Goal: Register for event/course

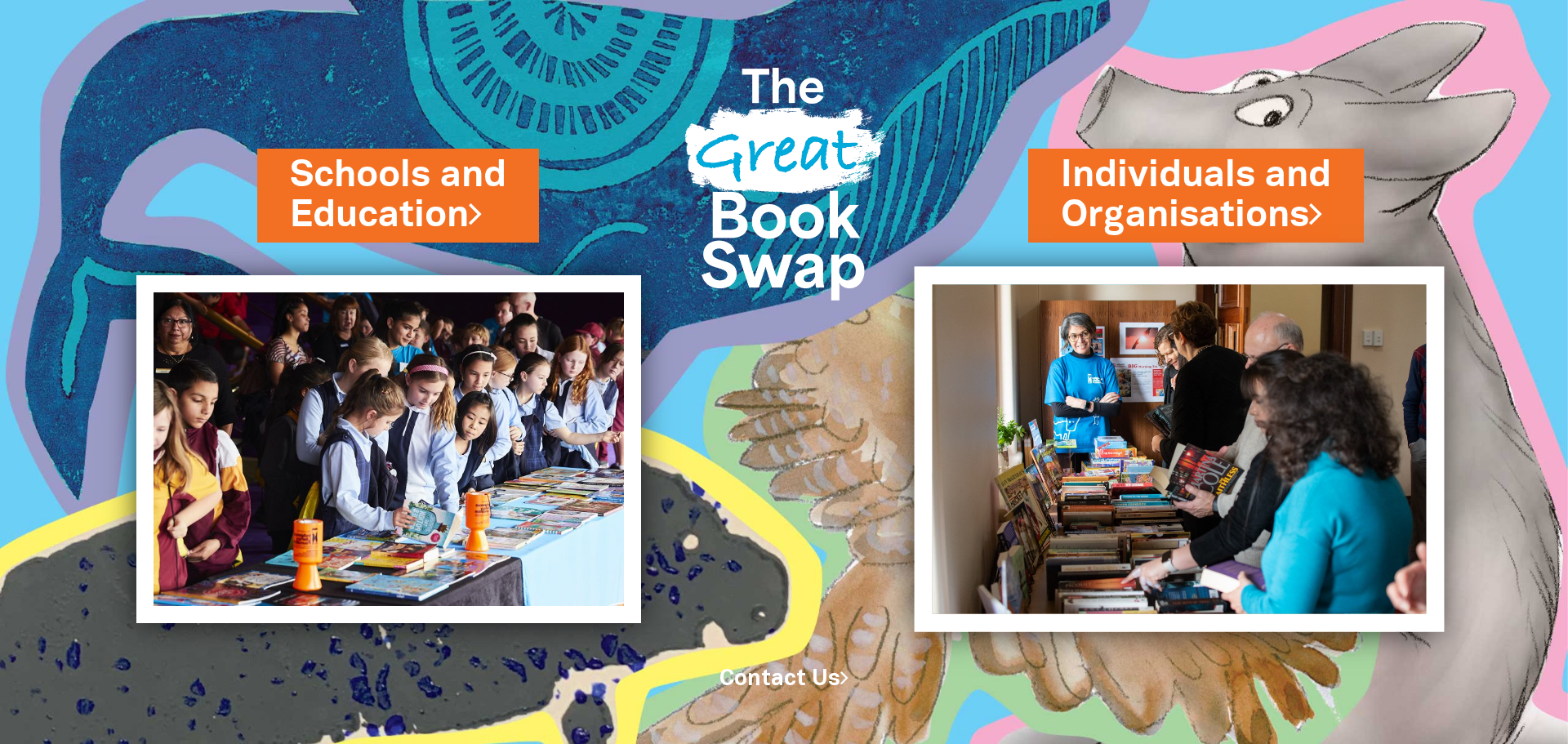
click at [1089, 357] on img at bounding box center [1179, 449] width 530 height 365
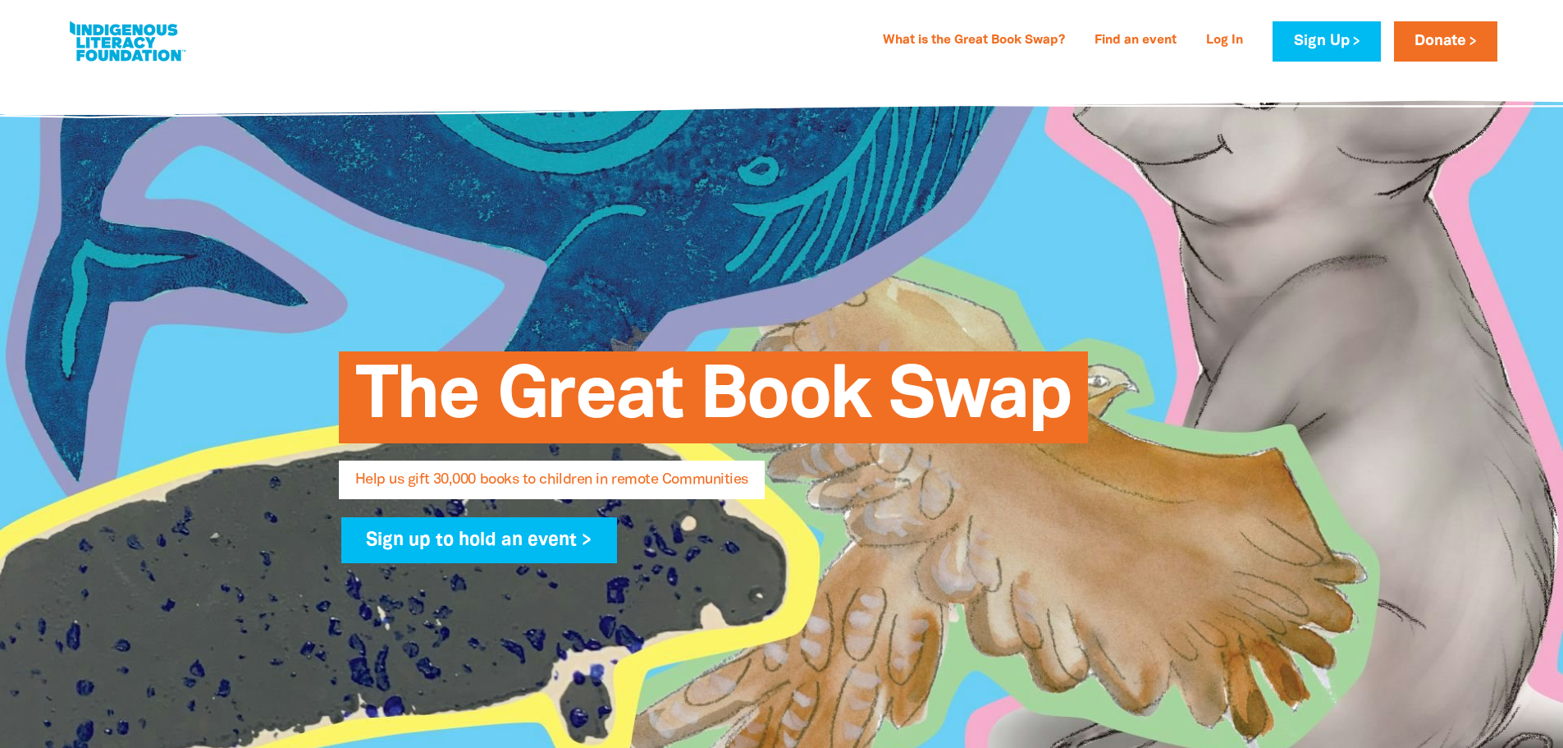
select select "AU"
click at [989, 37] on link "What is the Great Book Swap?" at bounding box center [974, 41] width 202 height 26
select select "AU"
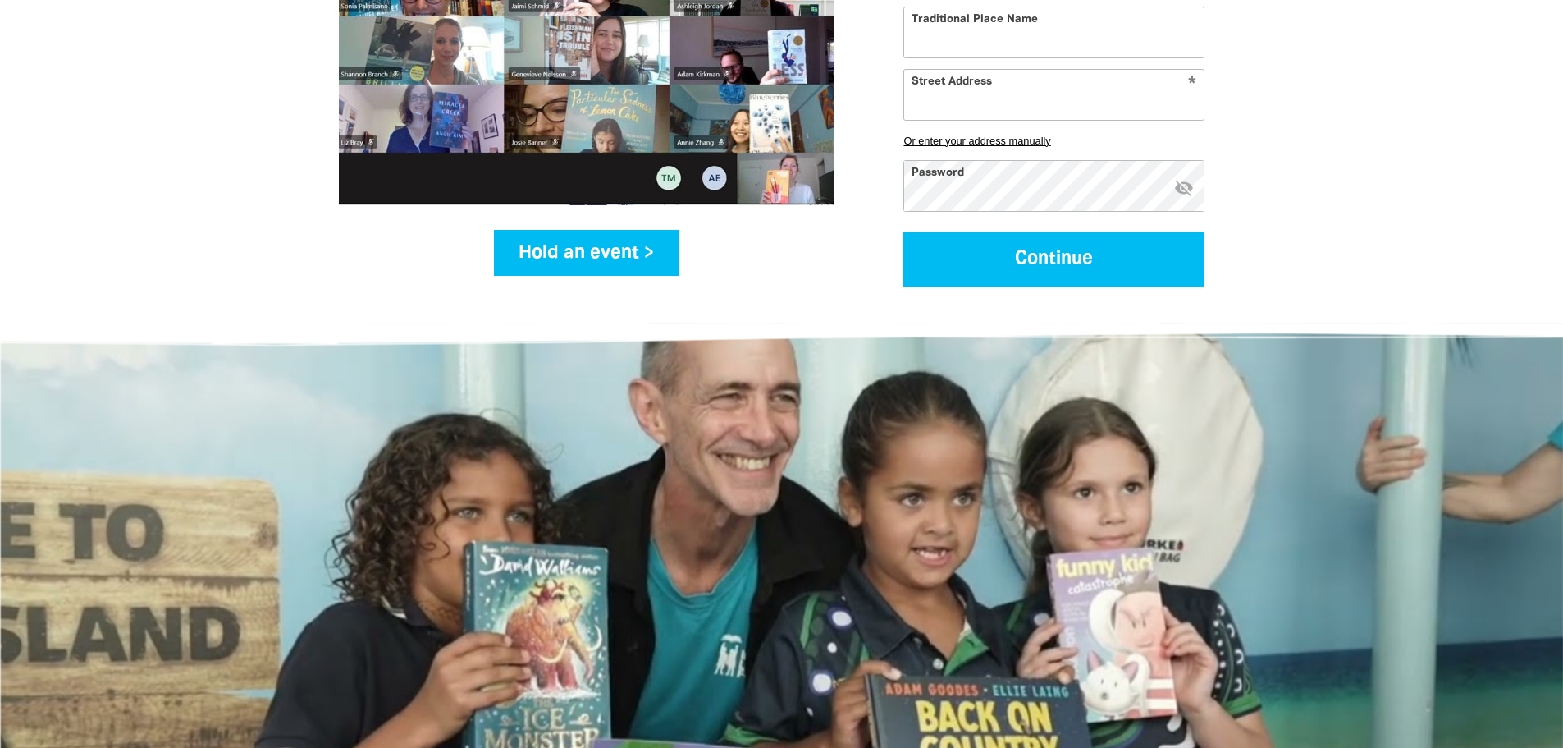
scroll to position [2350, 0]
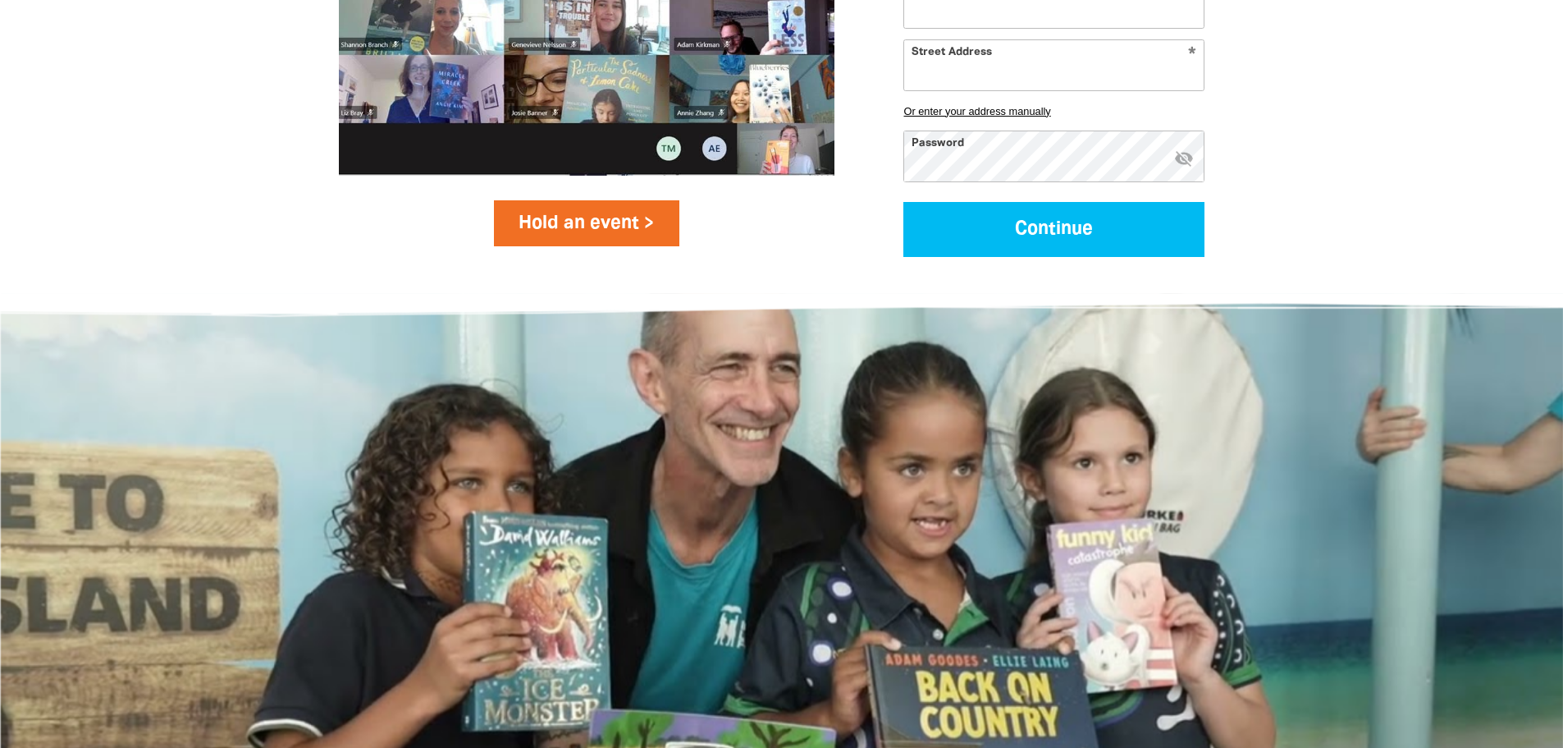
click at [570, 239] on link "Hold an event >" at bounding box center [587, 223] width 186 height 46
select select "AU"
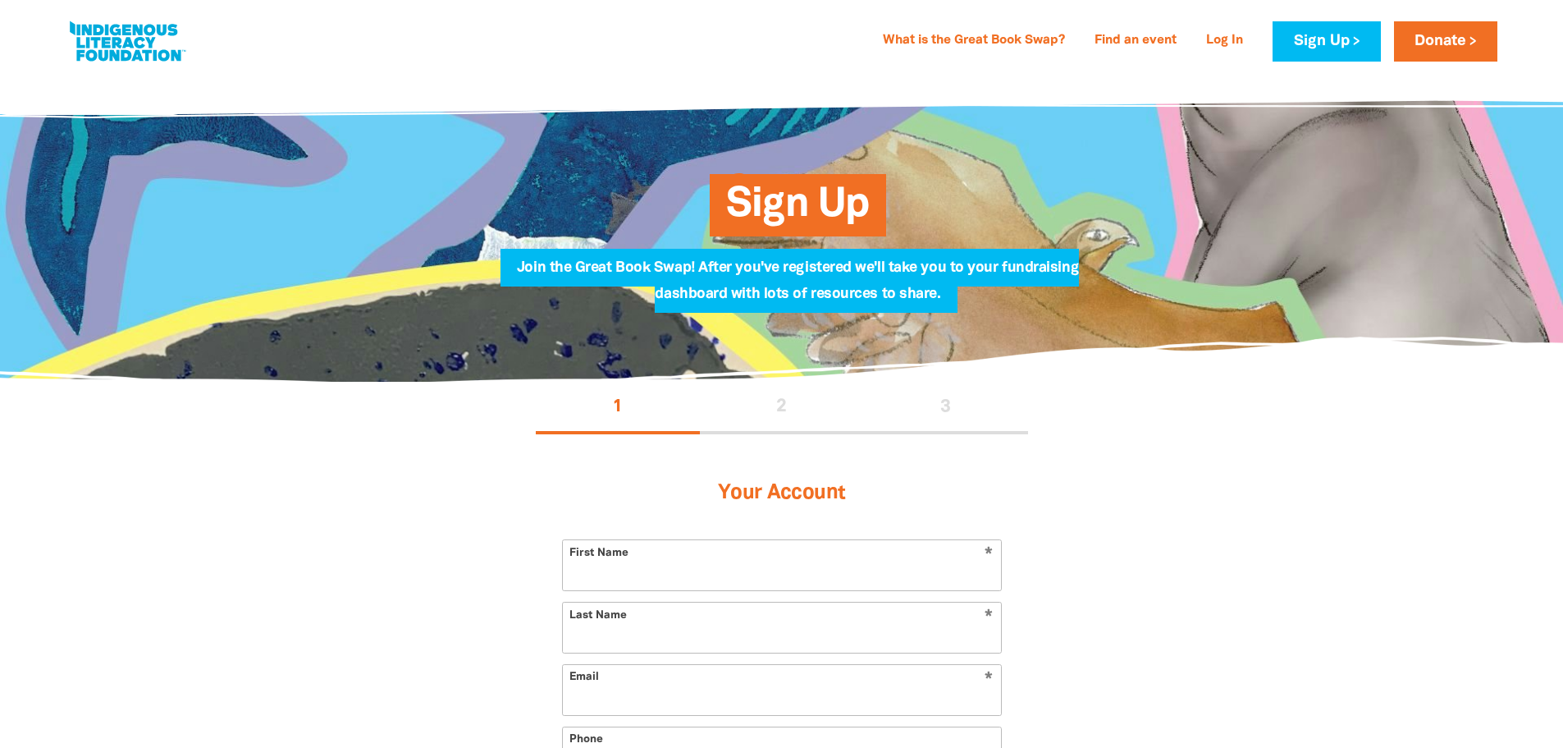
select select "AU"
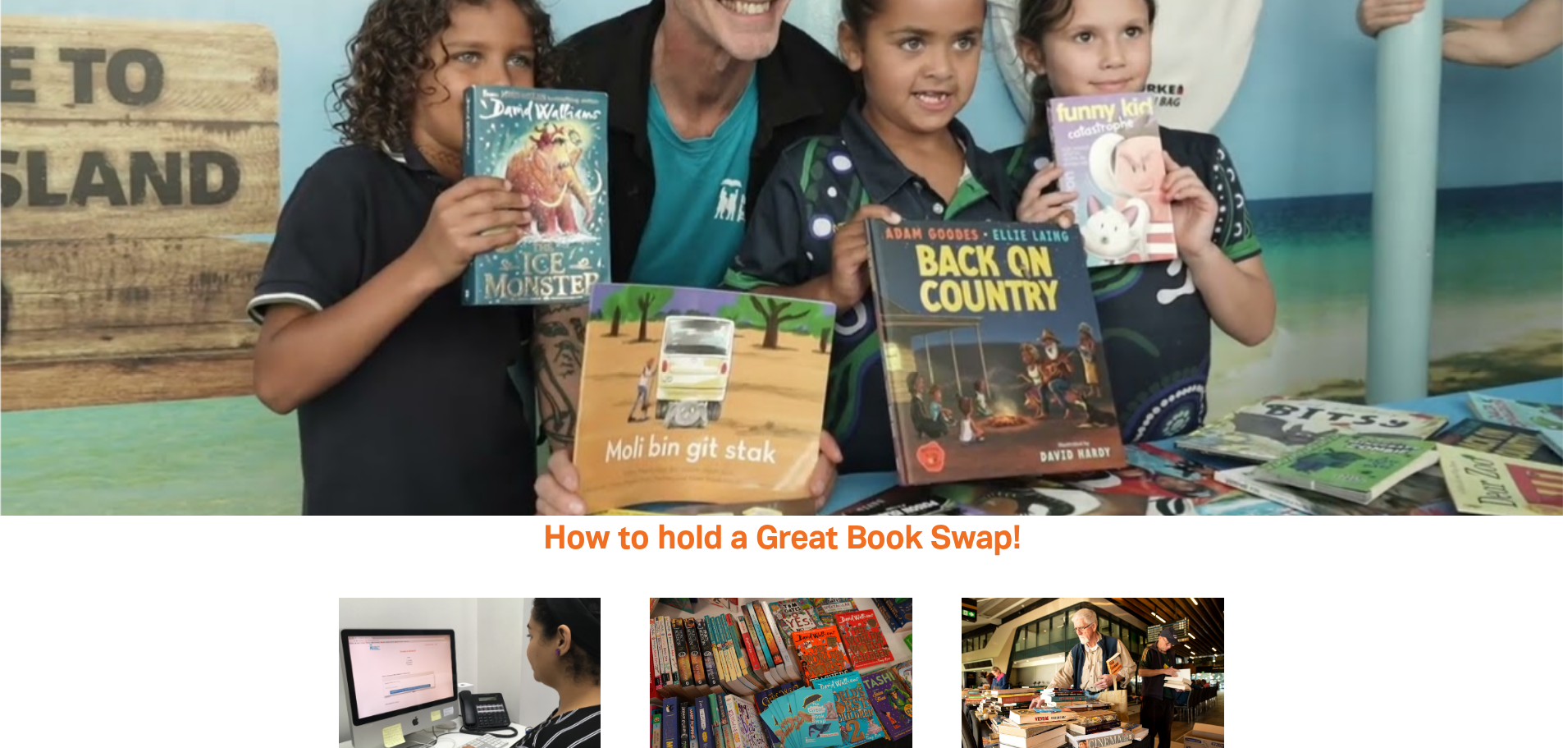
scroll to position [3089, 0]
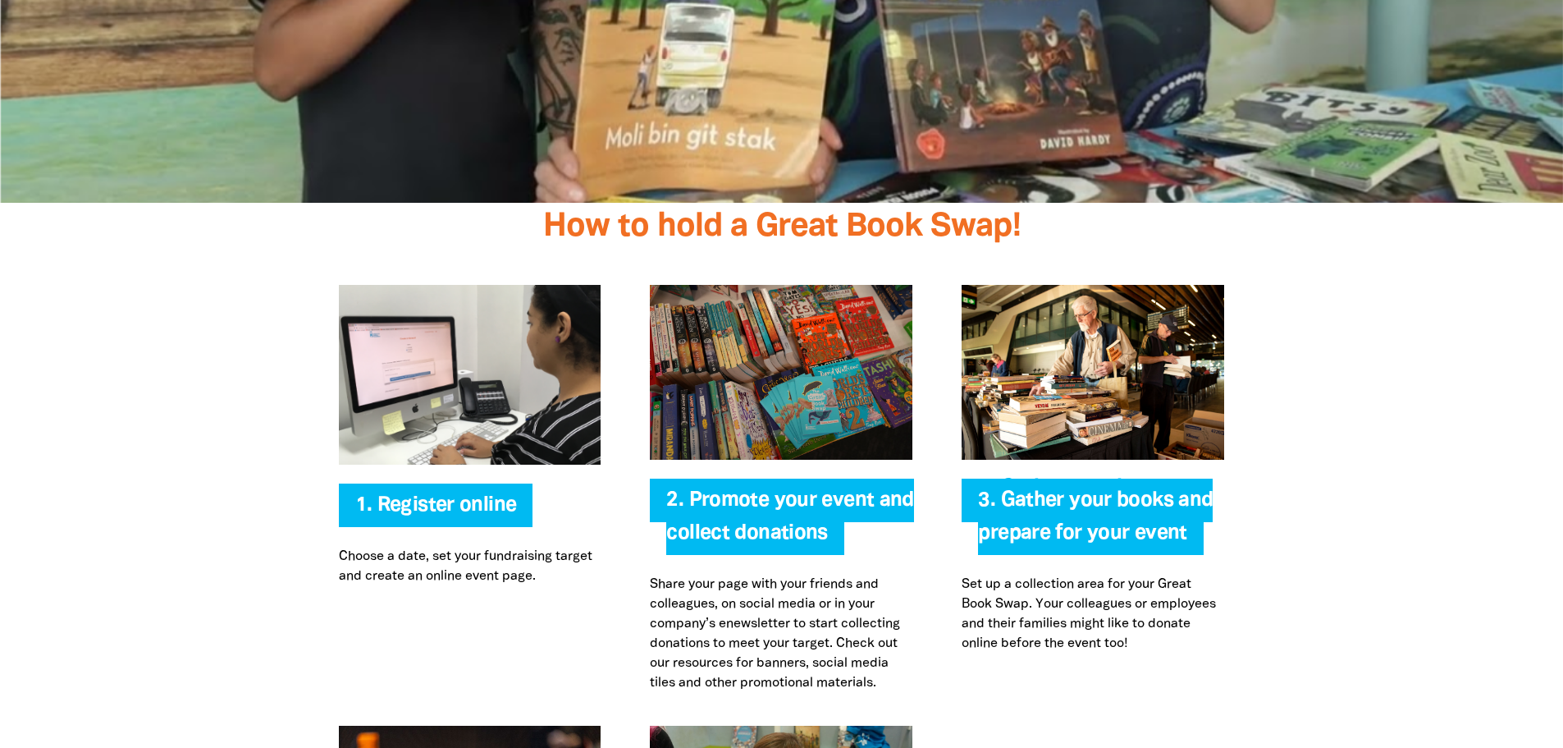
click at [767, 540] on span "2. Promote your event and collect donations" at bounding box center [789, 523] width 247 height 64
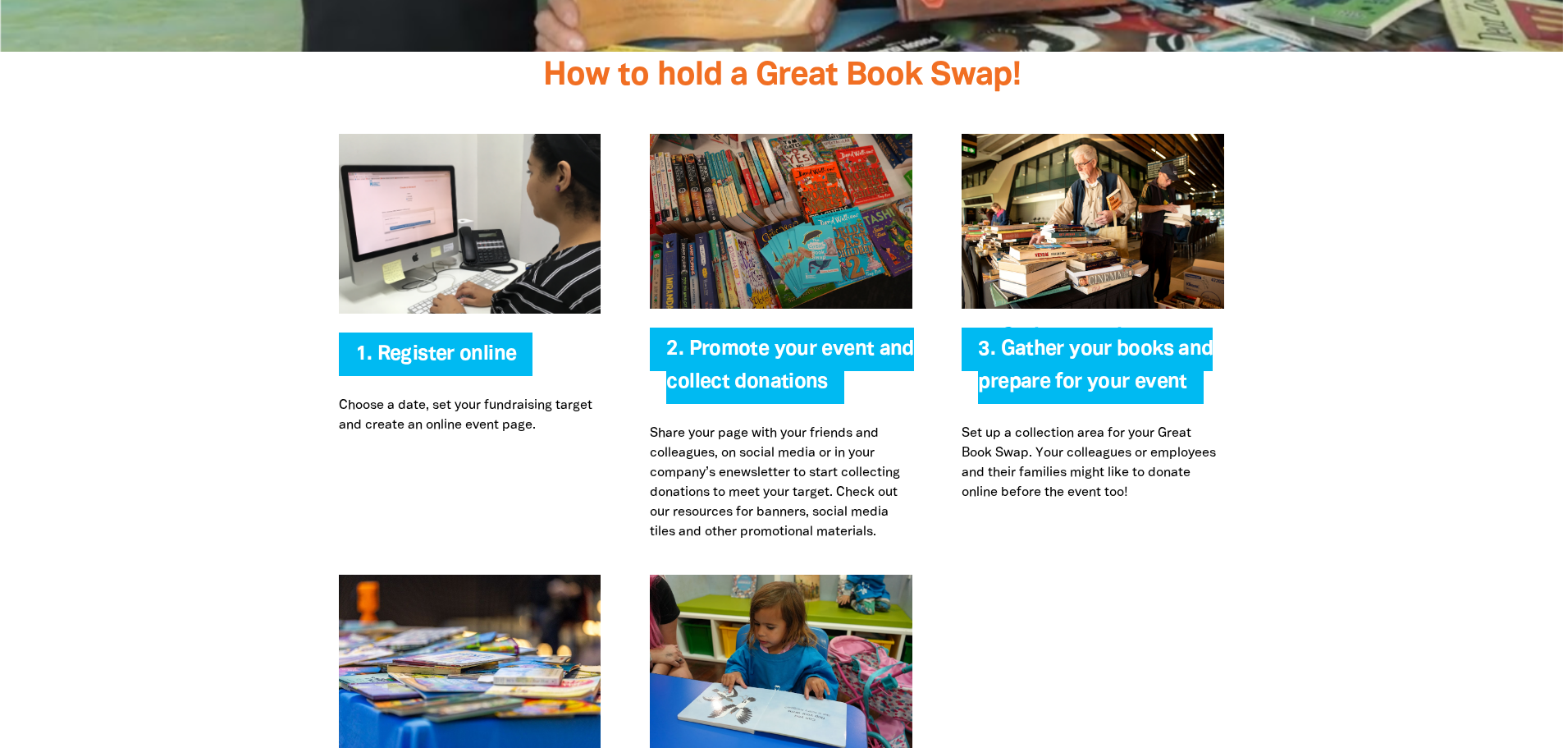
scroll to position [3253, 0]
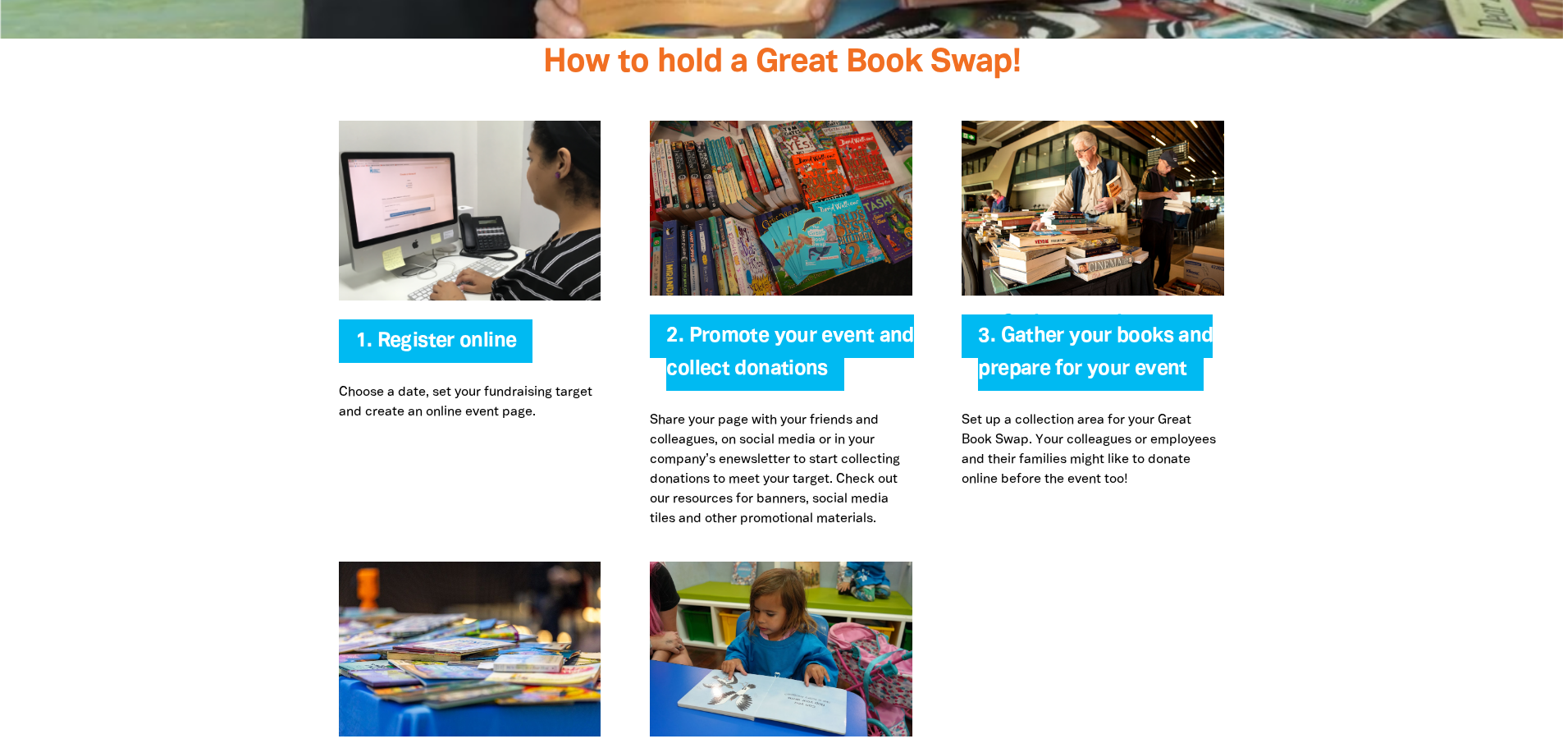
click at [742, 489] on p "Share your page with your friends and colleagues, on social media or in your co…" at bounding box center [781, 469] width 263 height 118
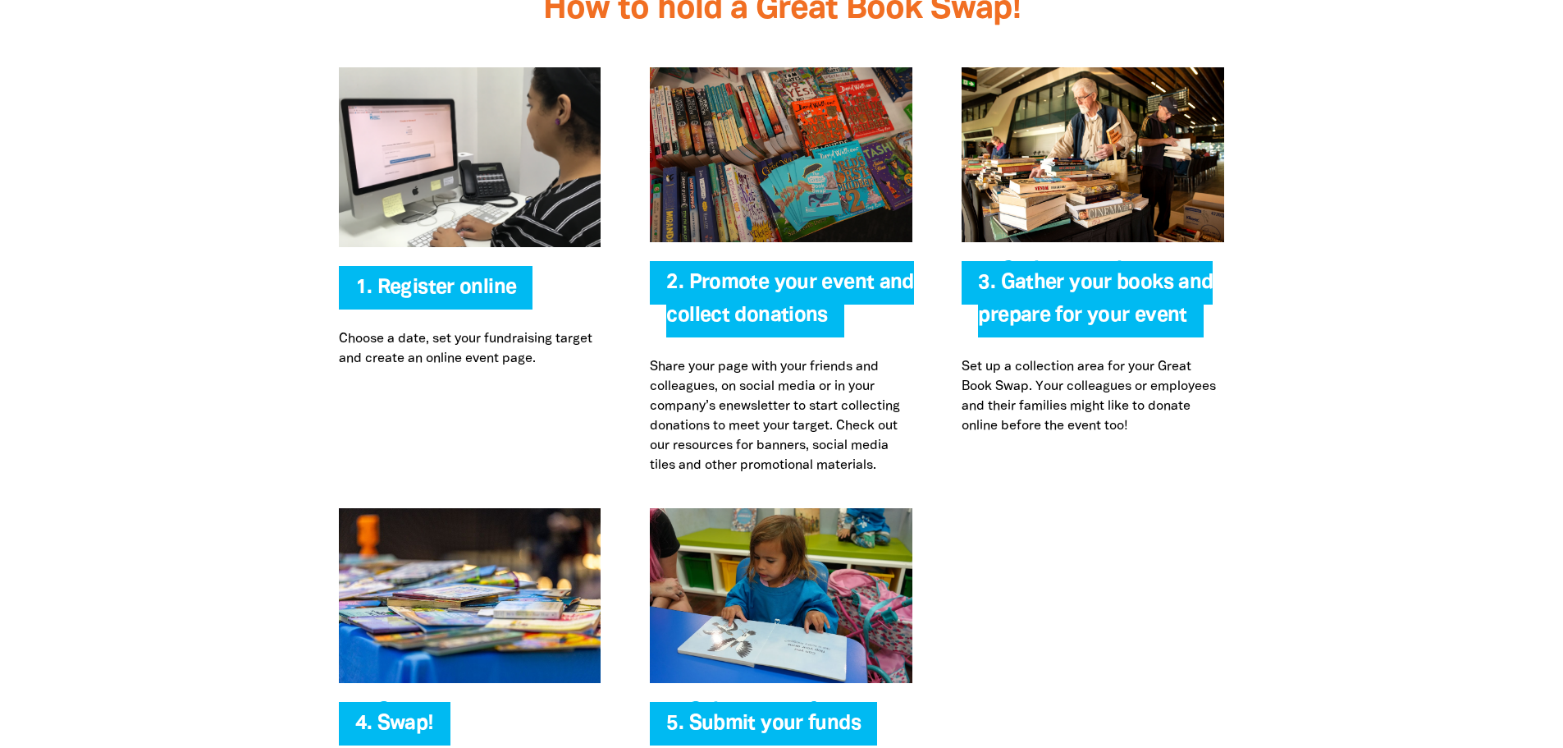
scroll to position [3335, 0]
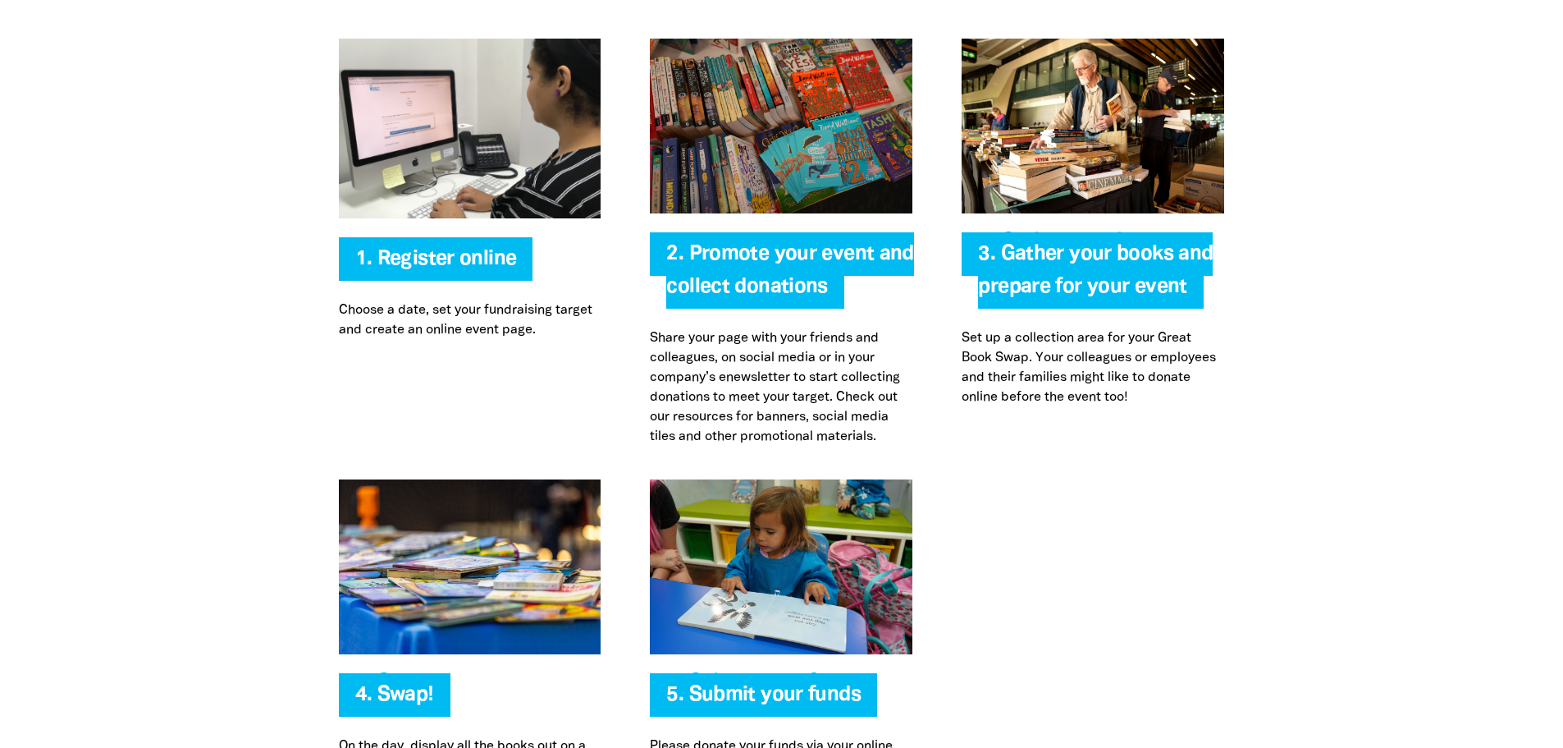
click at [693, 222] on div "2. Promote your event and collect donations Share your page with your friends a…" at bounding box center [781, 243] width 312 height 408
click at [714, 156] on img at bounding box center [781, 126] width 263 height 175
click at [738, 403] on p "Share your page with your friends and colleagues, on social media or in your co…" at bounding box center [781, 387] width 263 height 118
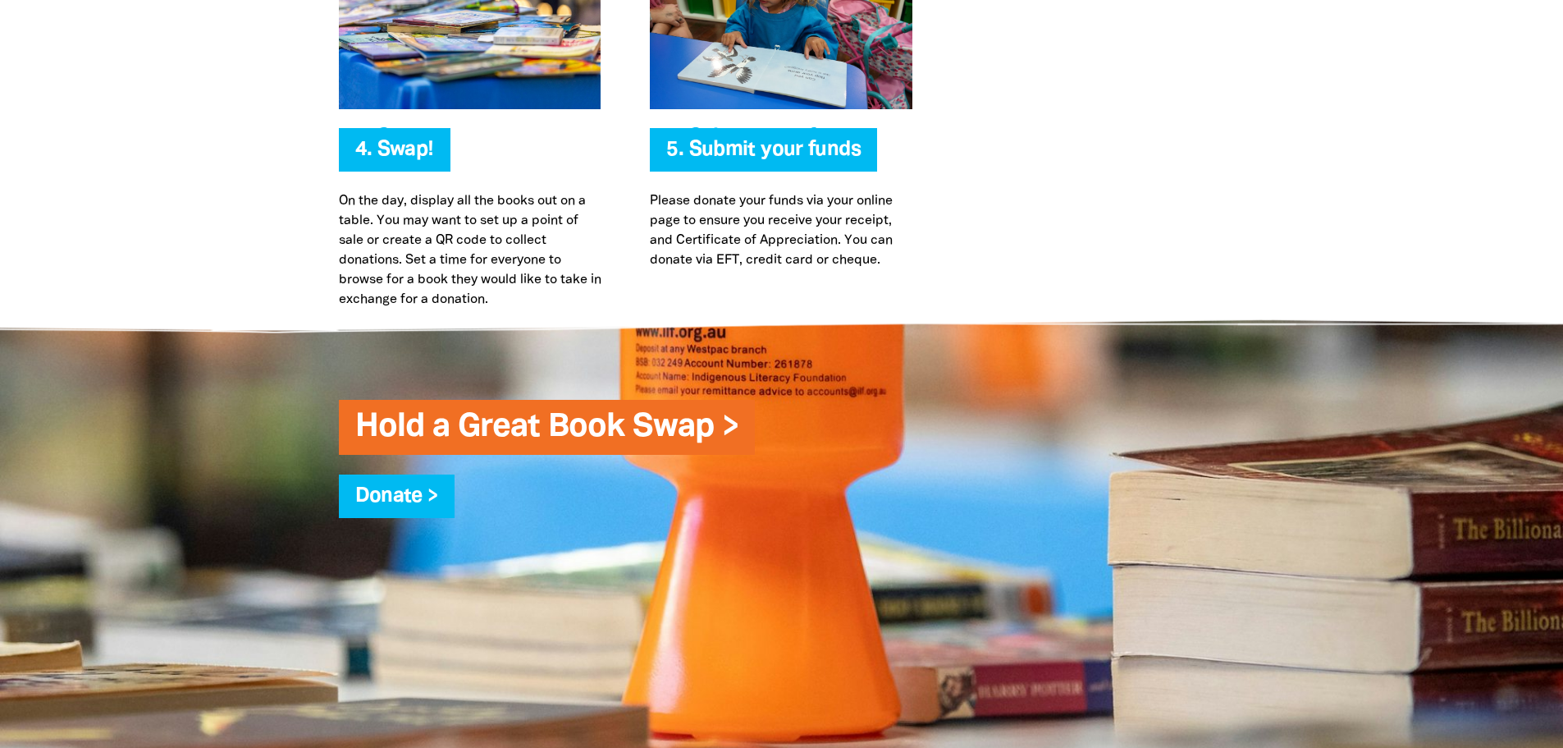
scroll to position [3909, 0]
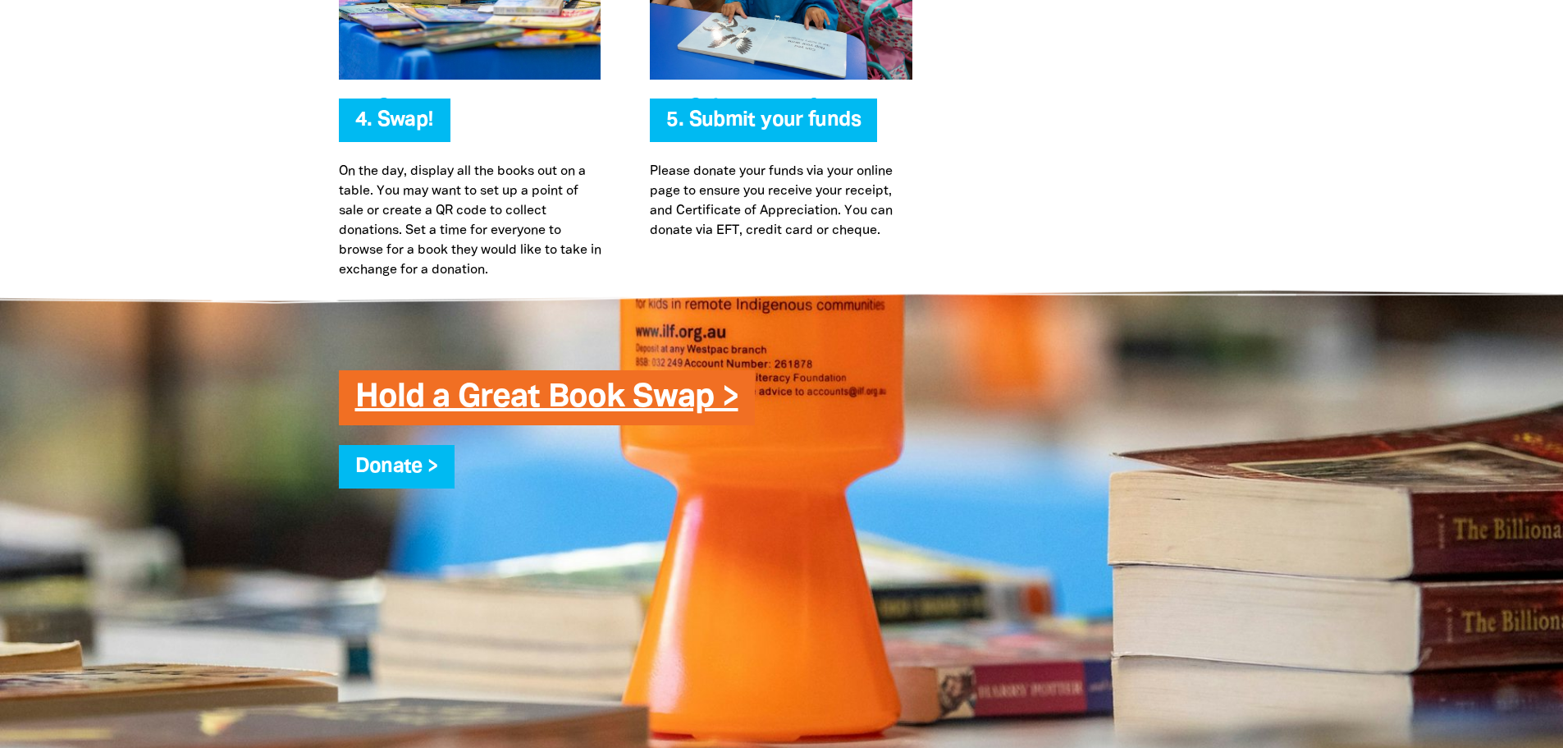
click at [544, 402] on link "Hold a Great Book Swap >" at bounding box center [546, 397] width 383 height 30
click at [509, 396] on link "Hold a Great Book Swap >" at bounding box center [546, 397] width 383 height 30
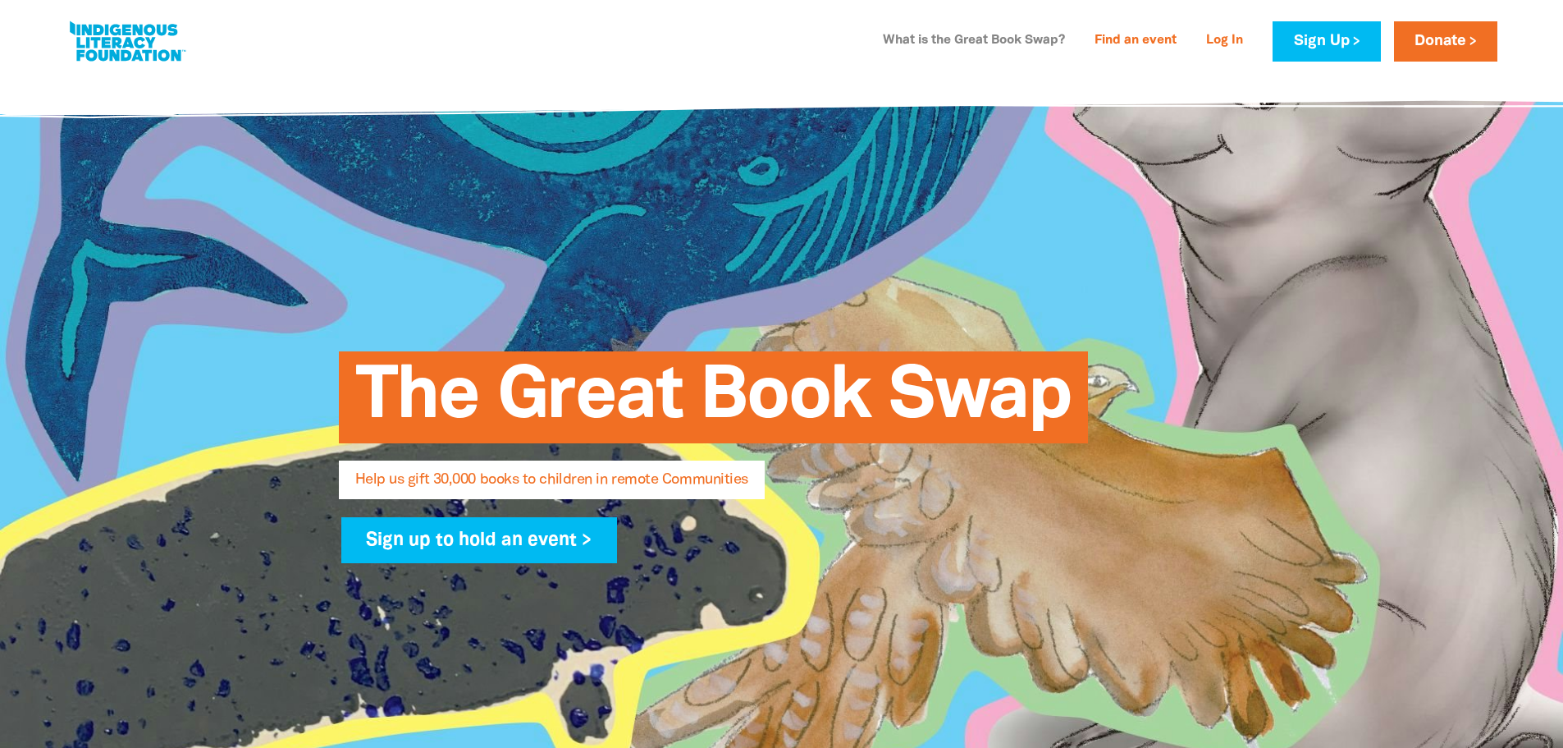
click at [935, 45] on link "What is the Great Book Swap?" at bounding box center [974, 41] width 202 height 26
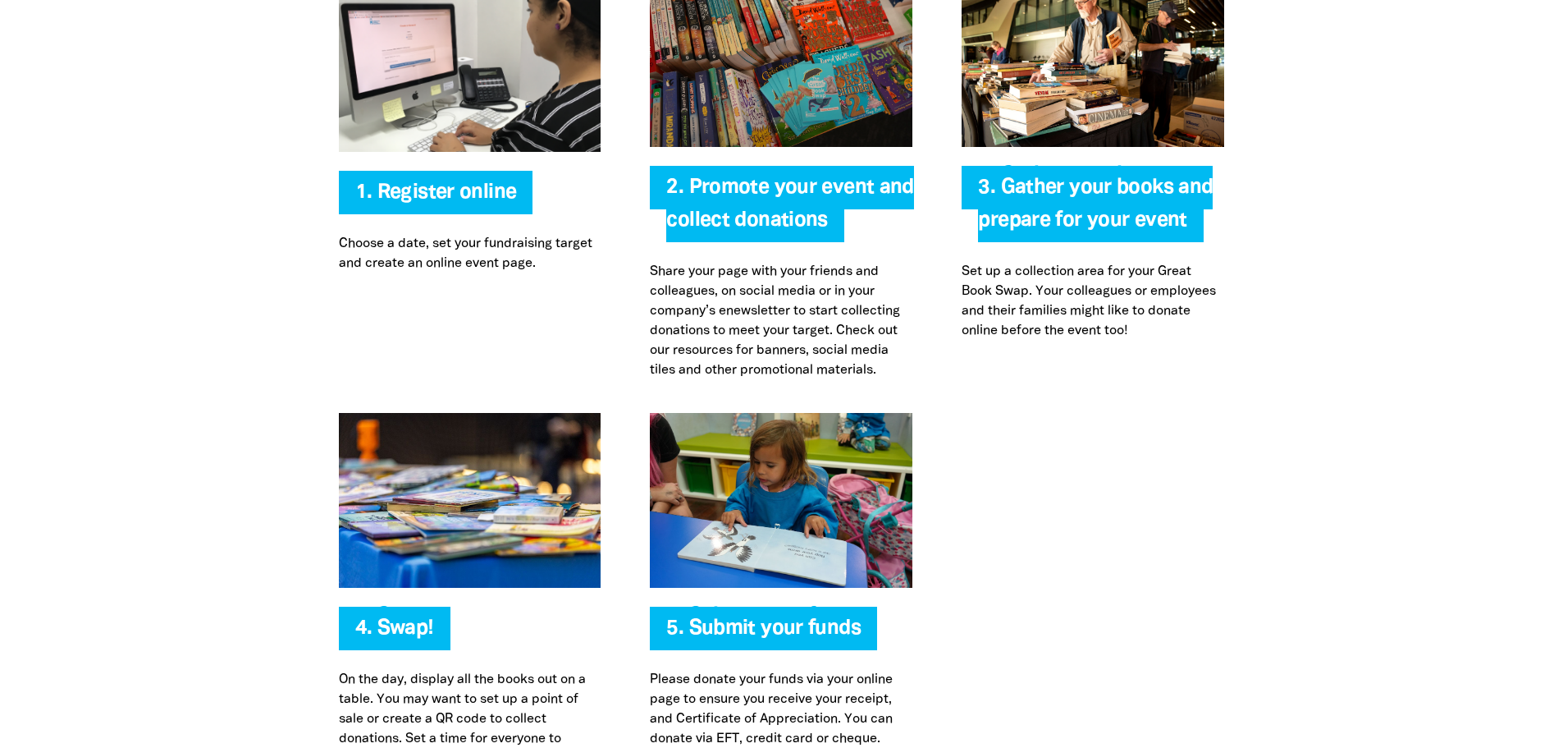
scroll to position [3417, 0]
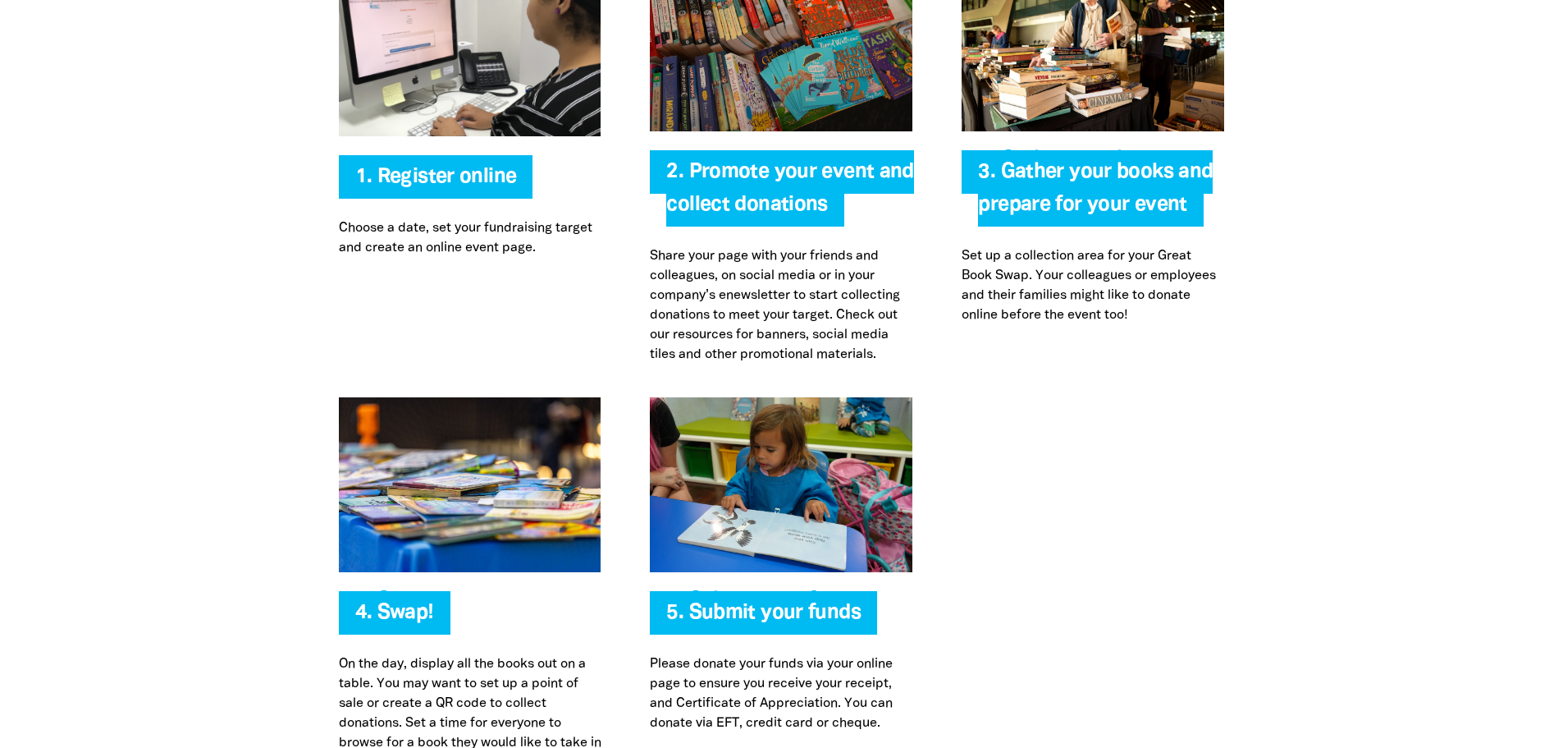
click at [685, 295] on p "Share your page with your friends and colleagues, on social media or in your co…" at bounding box center [781, 305] width 263 height 118
click at [380, 181] on link "1. Register online" at bounding box center [436, 176] width 162 height 19
select select "AU"
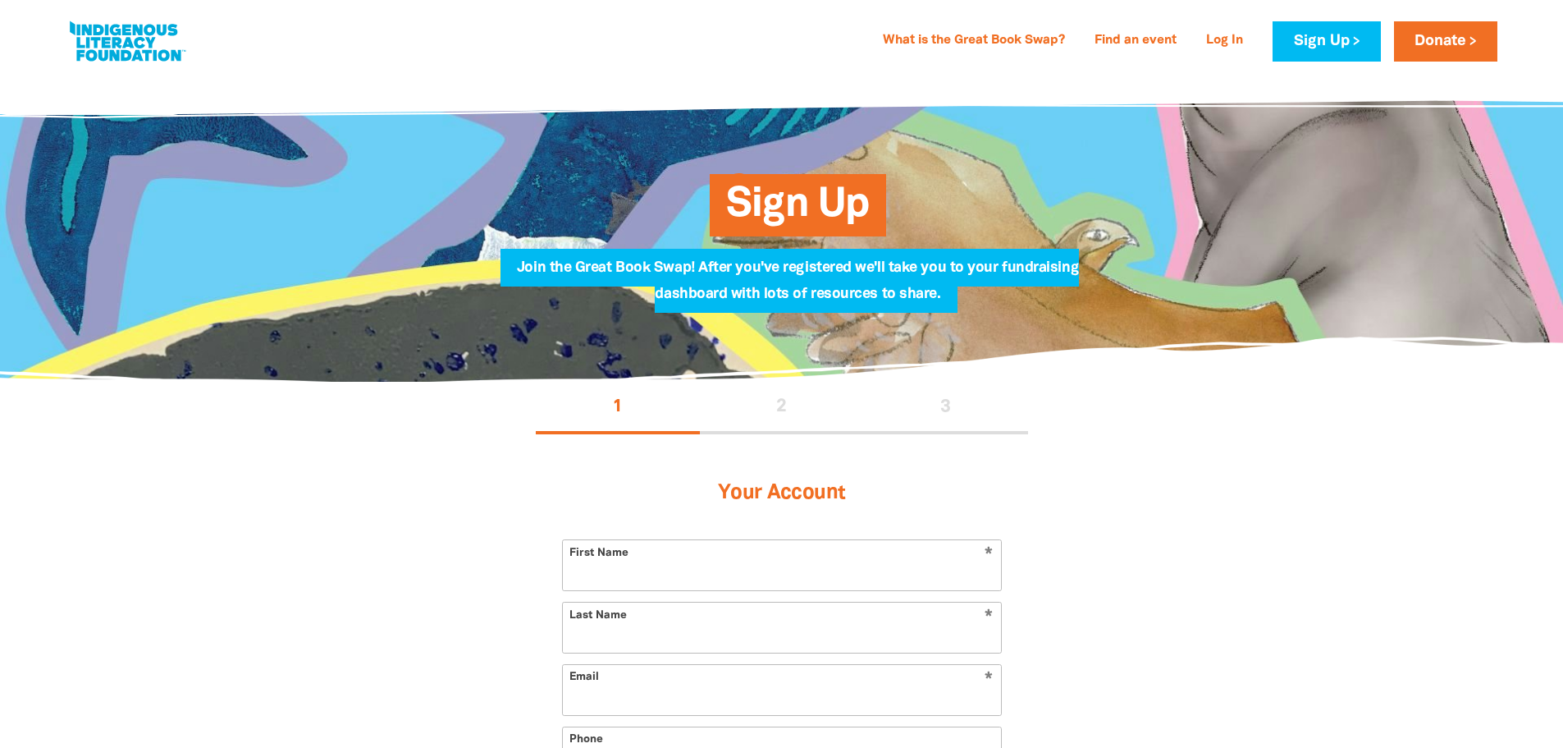
select select "AU"
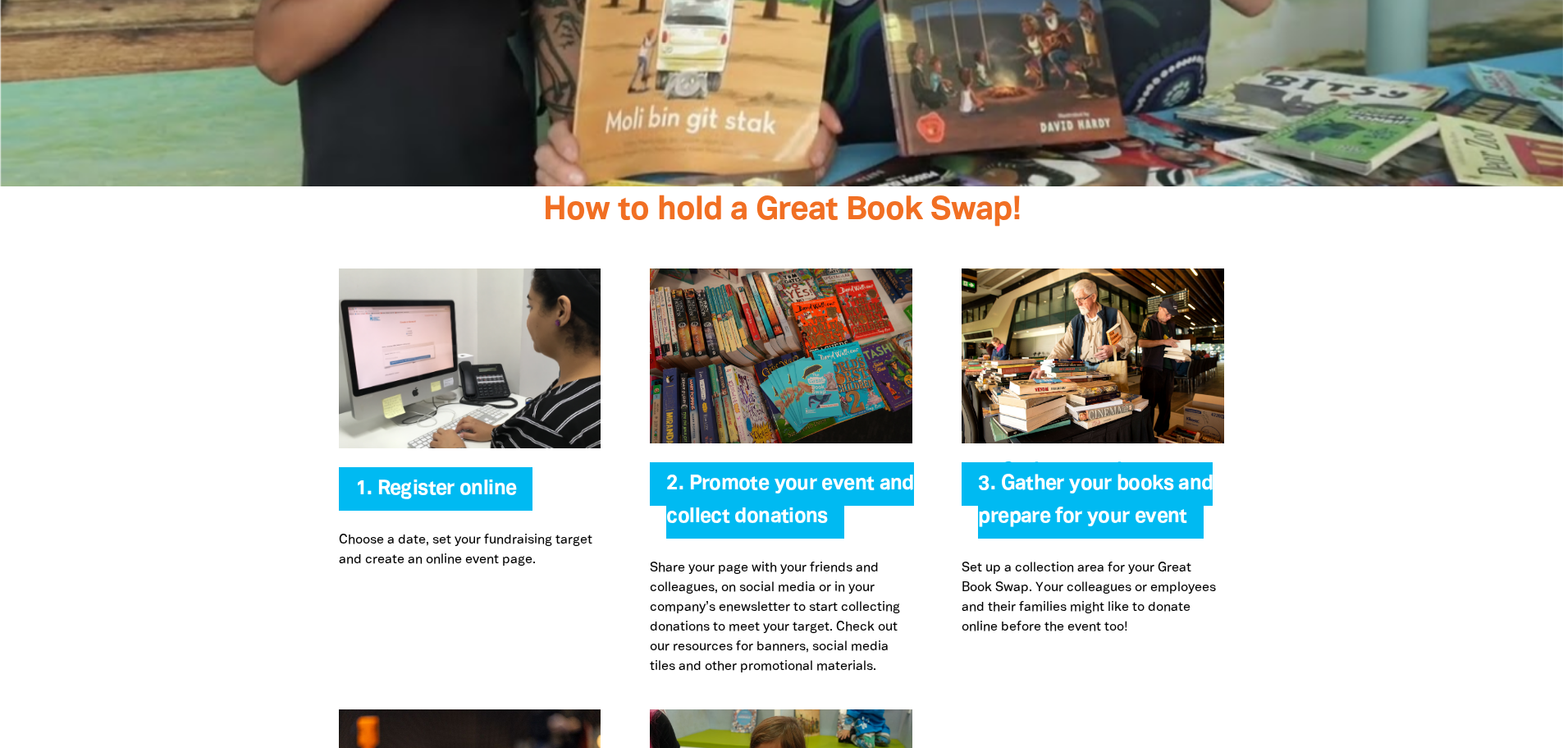
scroll to position [3335, 0]
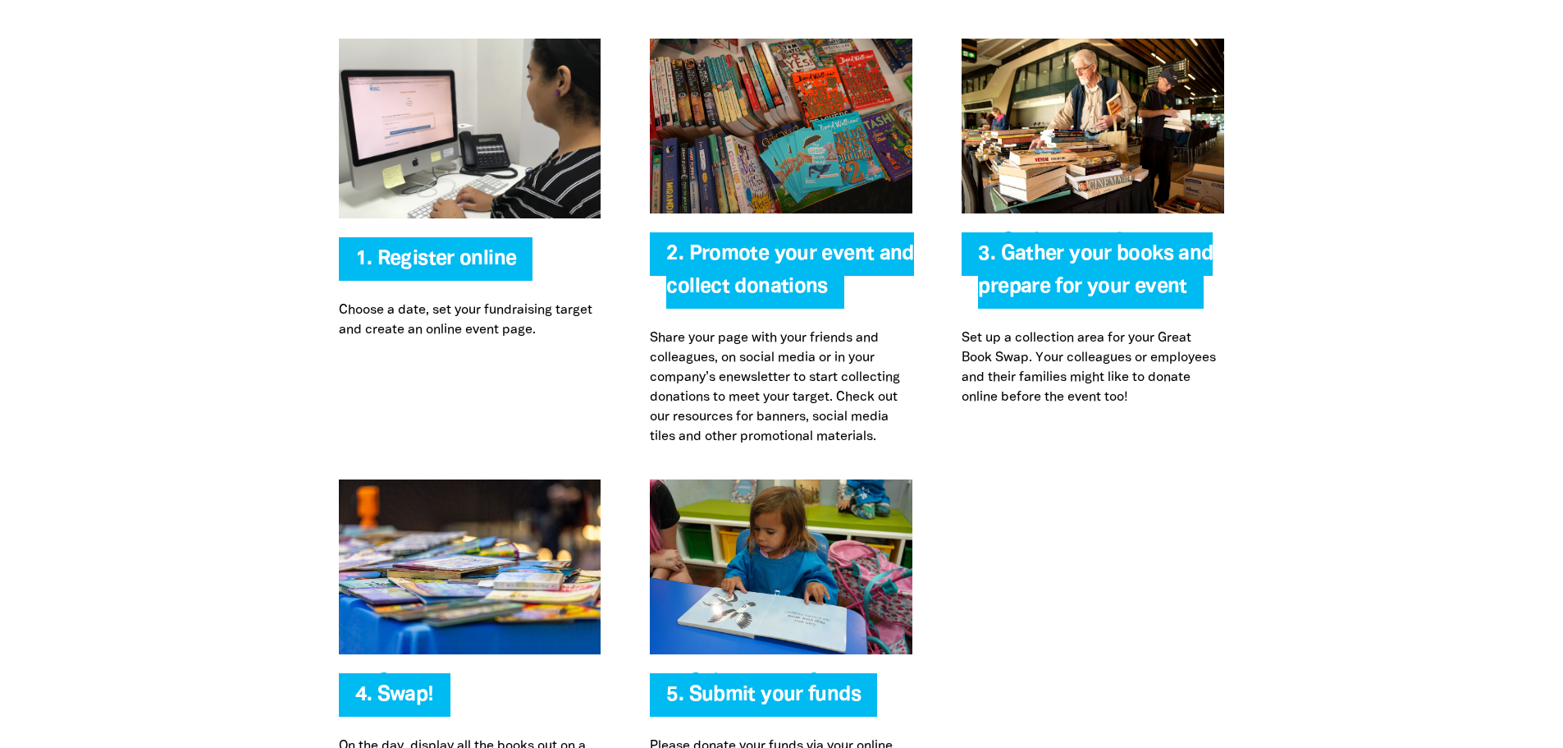
click at [718, 258] on span "2. Promote your event and collect donations" at bounding box center [789, 277] width 247 height 64
click at [712, 277] on span "2. Promote your event and collect donations" at bounding box center [789, 277] width 247 height 64
click at [710, 286] on span "2. Promote your event and collect donations" at bounding box center [789, 277] width 247 height 64
click at [1012, 284] on span "3. Gather your books and prepare for your event" at bounding box center [1095, 277] width 235 height 64
click at [757, 245] on span "2. Promote your event and collect donations" at bounding box center [789, 277] width 247 height 64
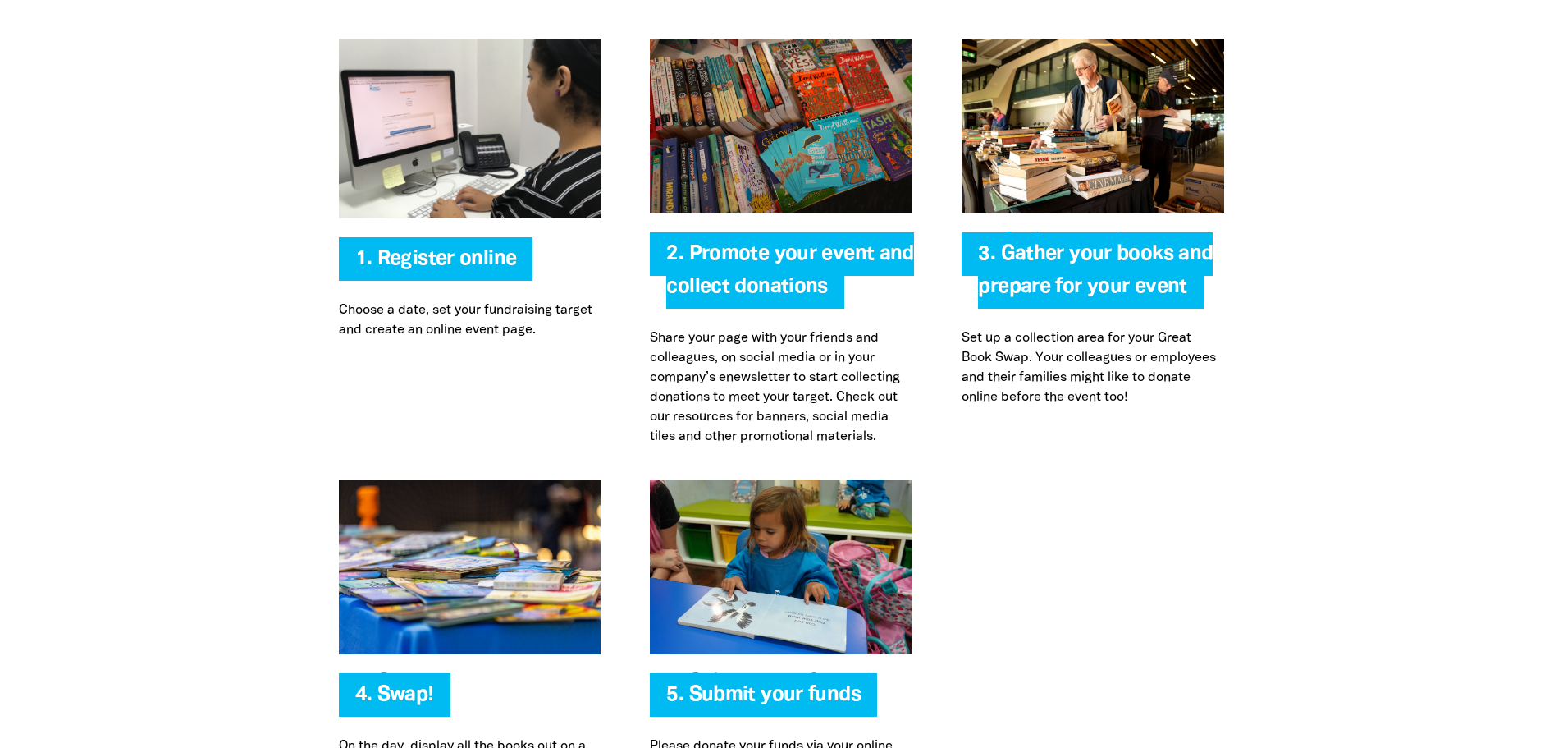
click at [755, 263] on span "2. Promote your event and collect donations" at bounding box center [789, 277] width 247 height 64
click at [731, 293] on span "2. Promote your event and collect donations" at bounding box center [789, 277] width 247 height 64
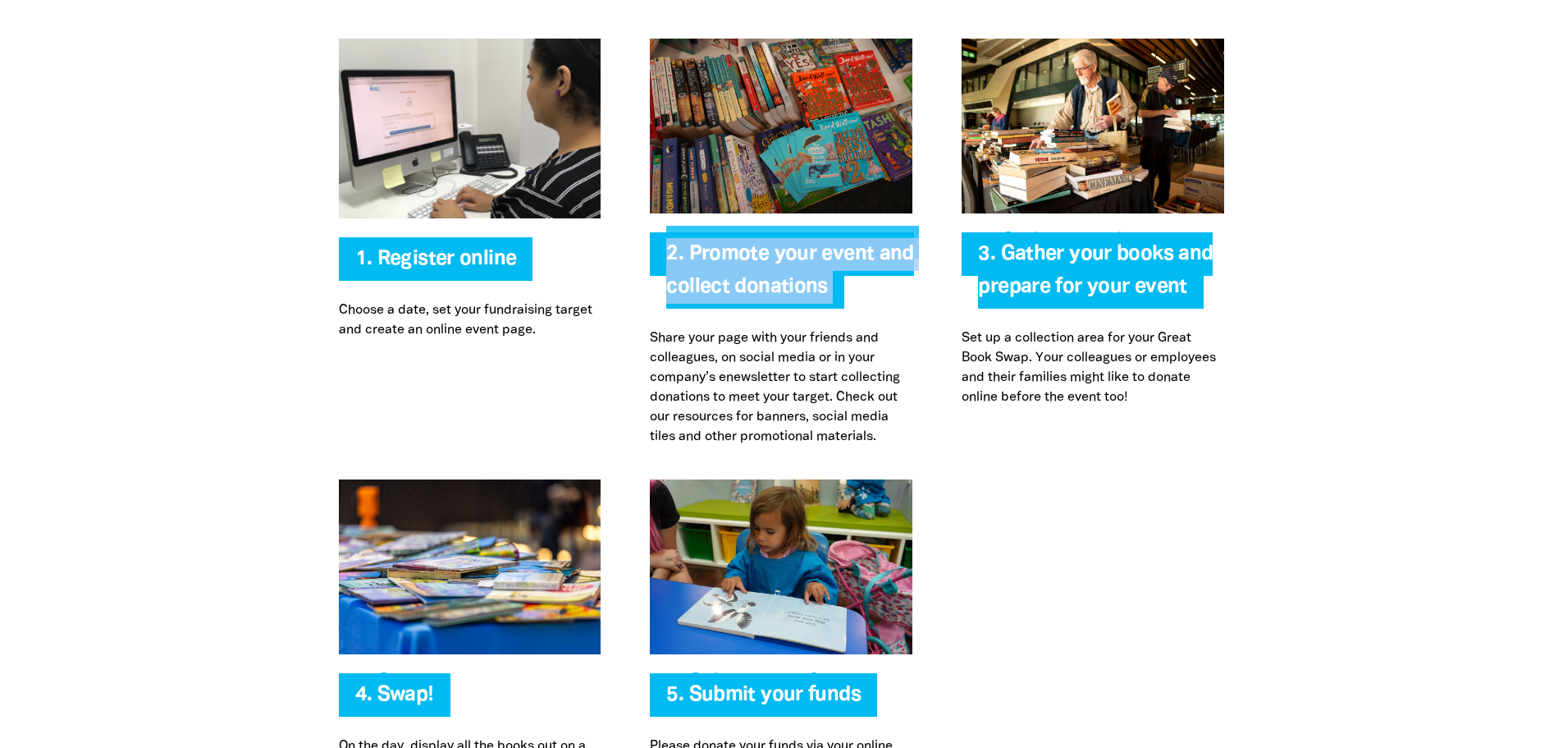
drag, startPoint x: 731, startPoint y: 293, endPoint x: 736, endPoint y: 347, distance: 54.4
click at [731, 296] on span "2. Promote your event and collect donations" at bounding box center [789, 277] width 247 height 64
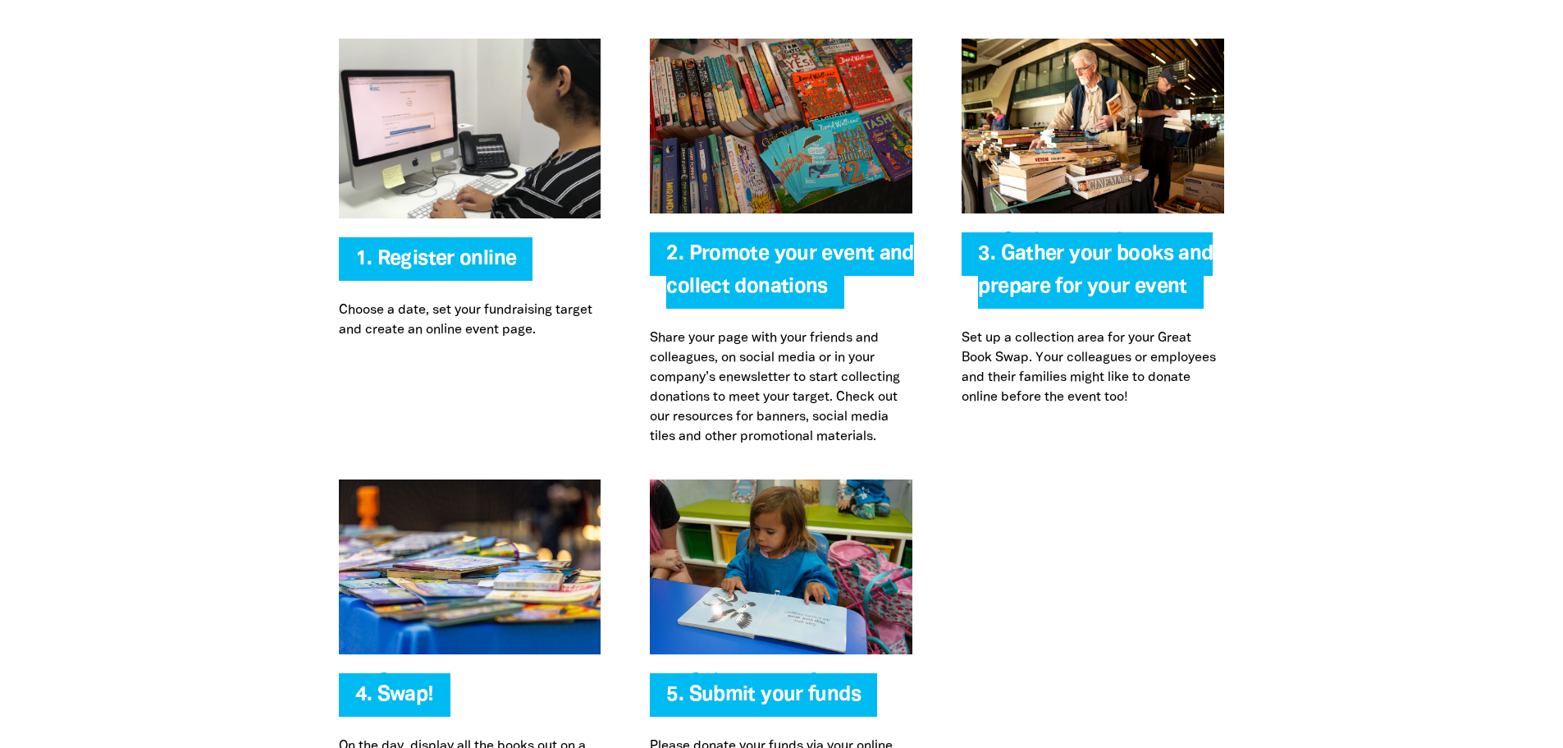
click at [736, 354] on p "Share your page with your friends and colleagues, on social media or in your co…" at bounding box center [781, 387] width 263 height 118
click at [730, 346] on p "Share your page with your friends and colleagues, on social media or in your co…" at bounding box center [781, 387] width 263 height 118
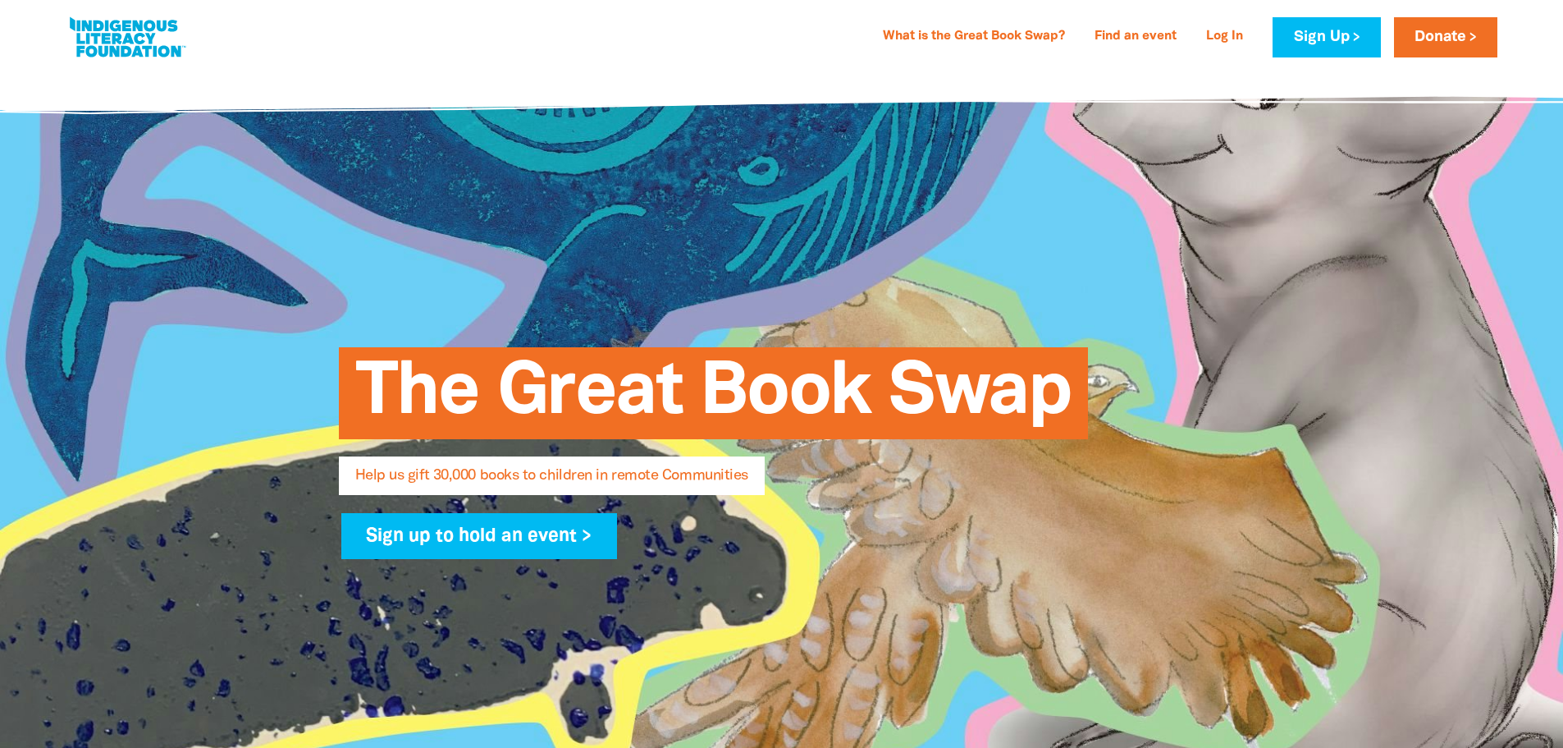
scroll to position [0, 0]
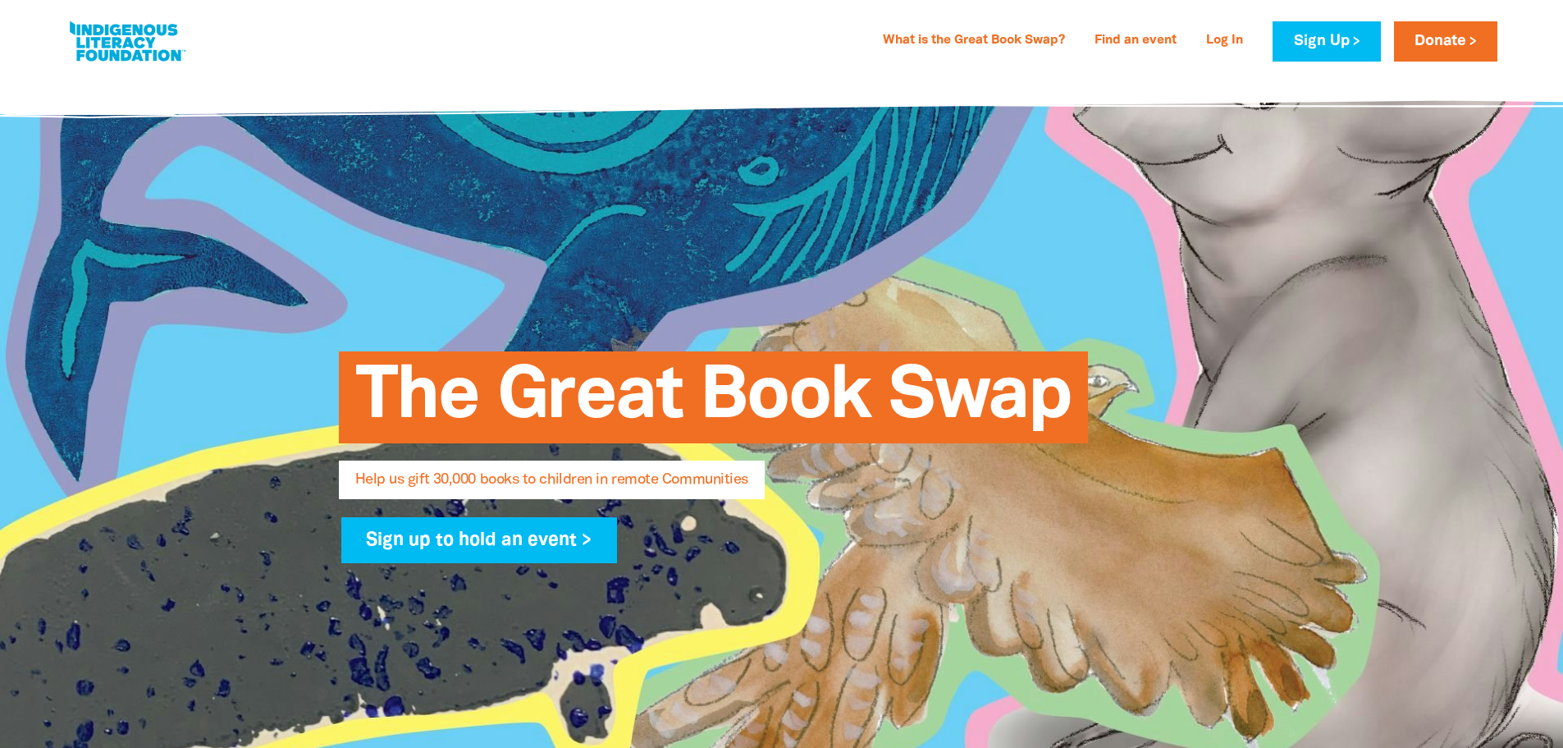
click at [158, 47] on link at bounding box center [127, 41] width 123 height 50
click at [111, 43] on link at bounding box center [127, 41] width 123 height 50
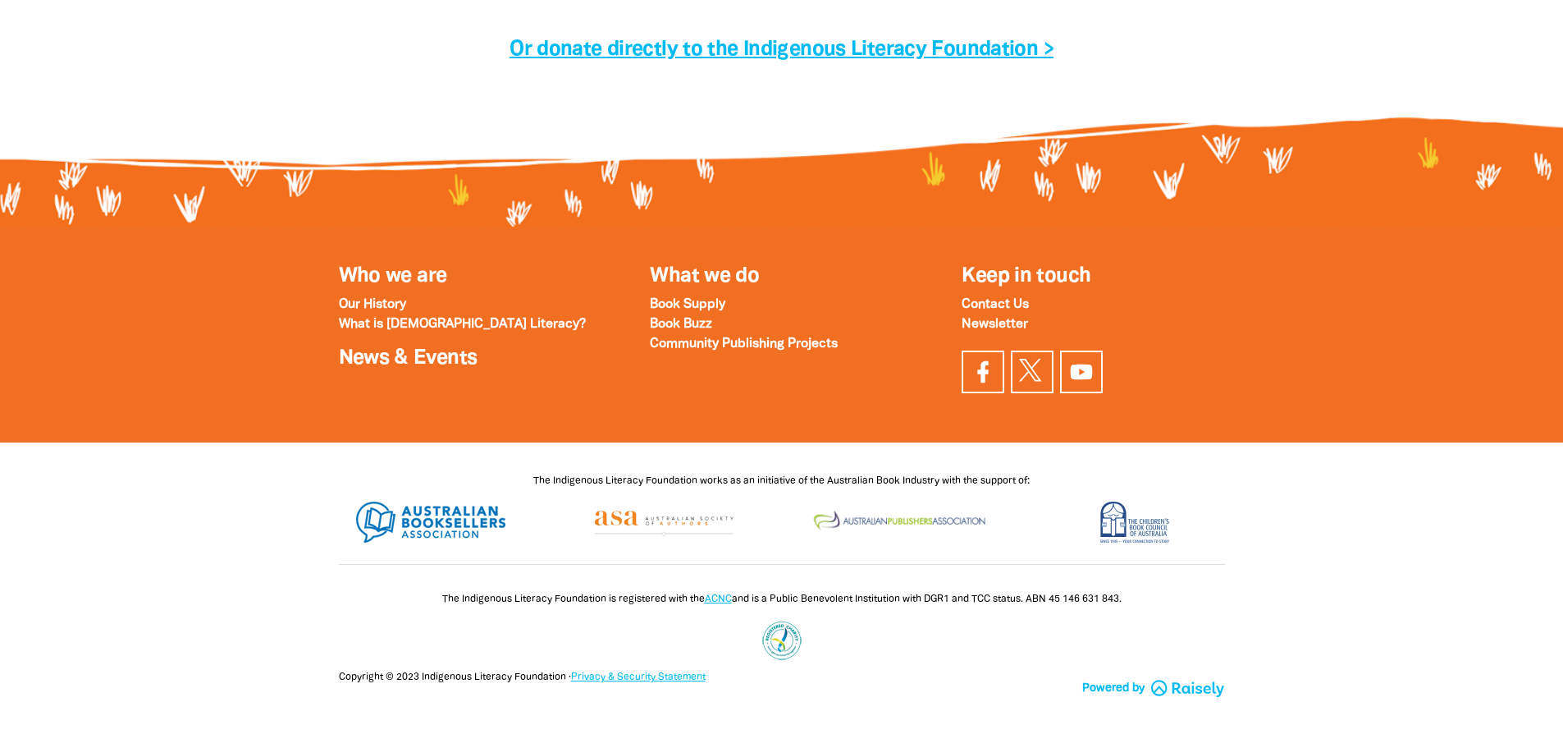
scroll to position [5478, 0]
click at [710, 727] on div "Copyright © 2023 Indigenous Literacy Foundation · Privacy & Security Statement …" at bounding box center [782, 708] width 985 height 80
